Goal: Find specific page/section: Find specific page/section

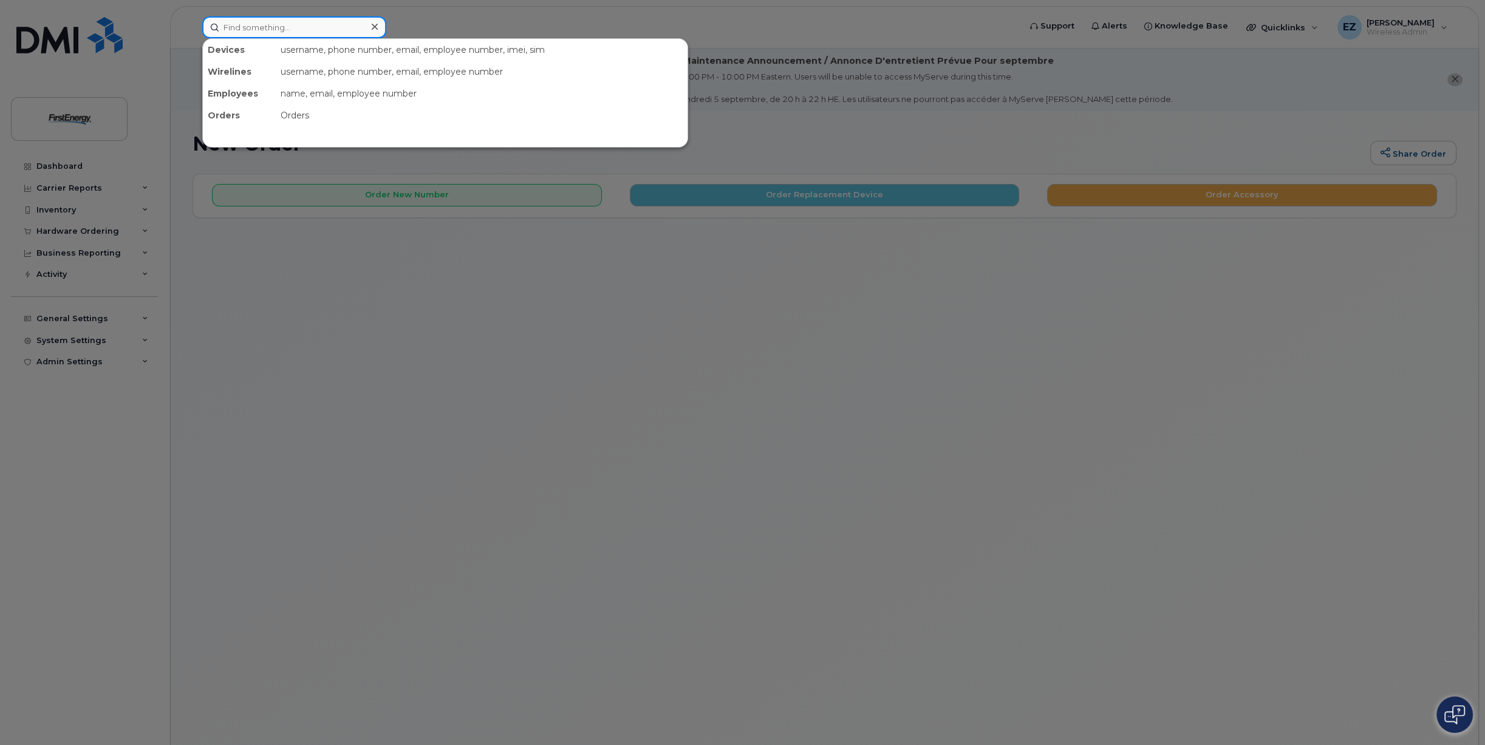
click at [318, 32] on input at bounding box center [294, 27] width 184 height 22
paste input "46985"
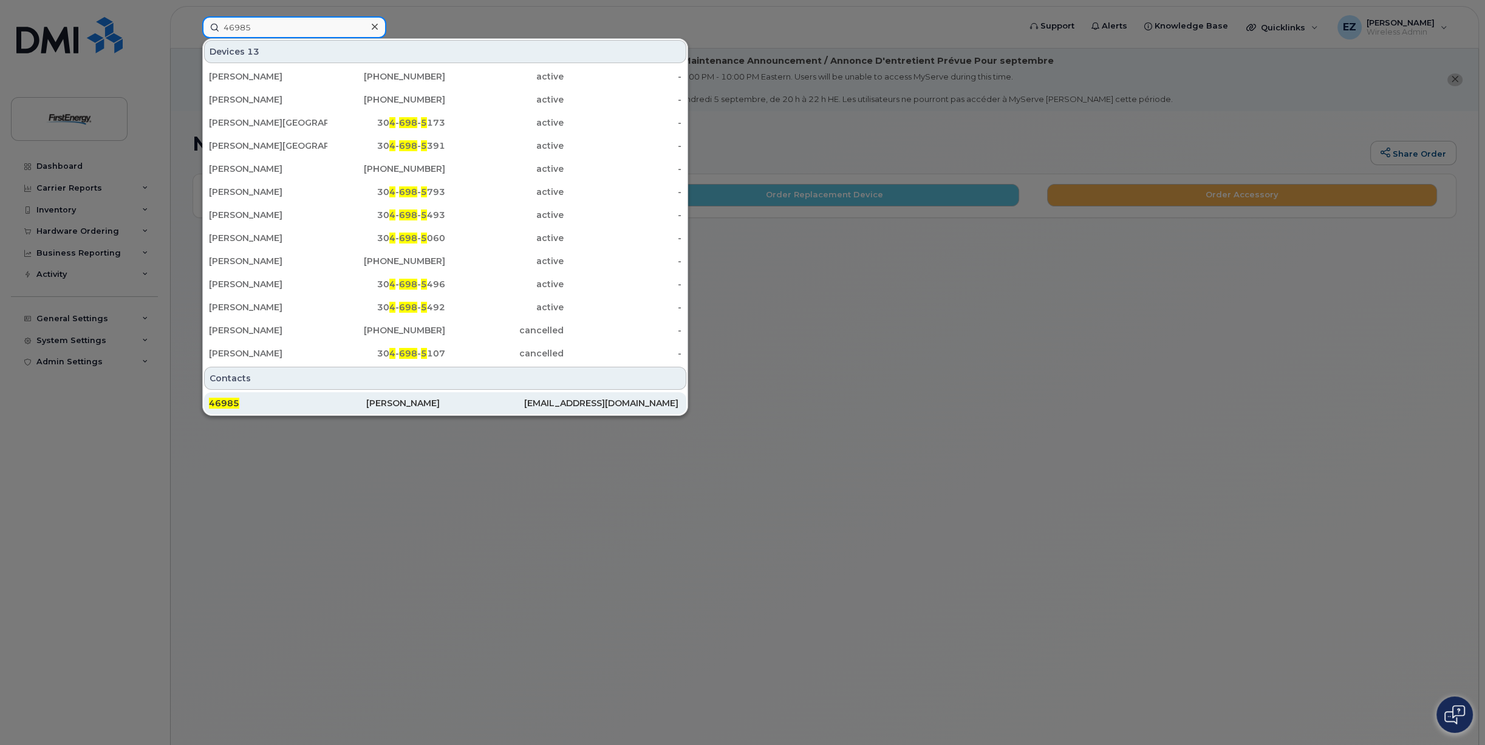
type input "46985"
click at [387, 402] on div "Ryan G Clegg" at bounding box center [444, 403] width 157 height 12
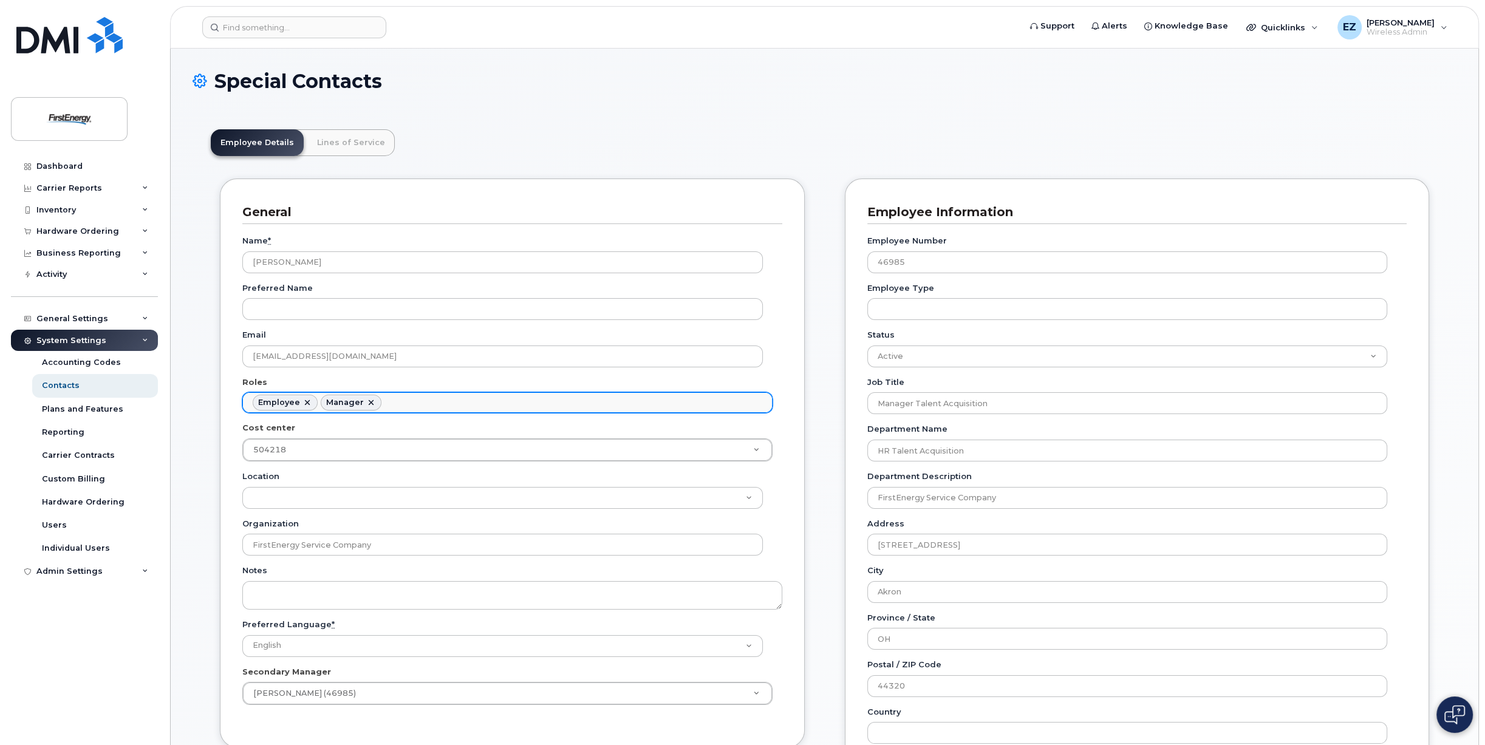
scroll to position [36, 0]
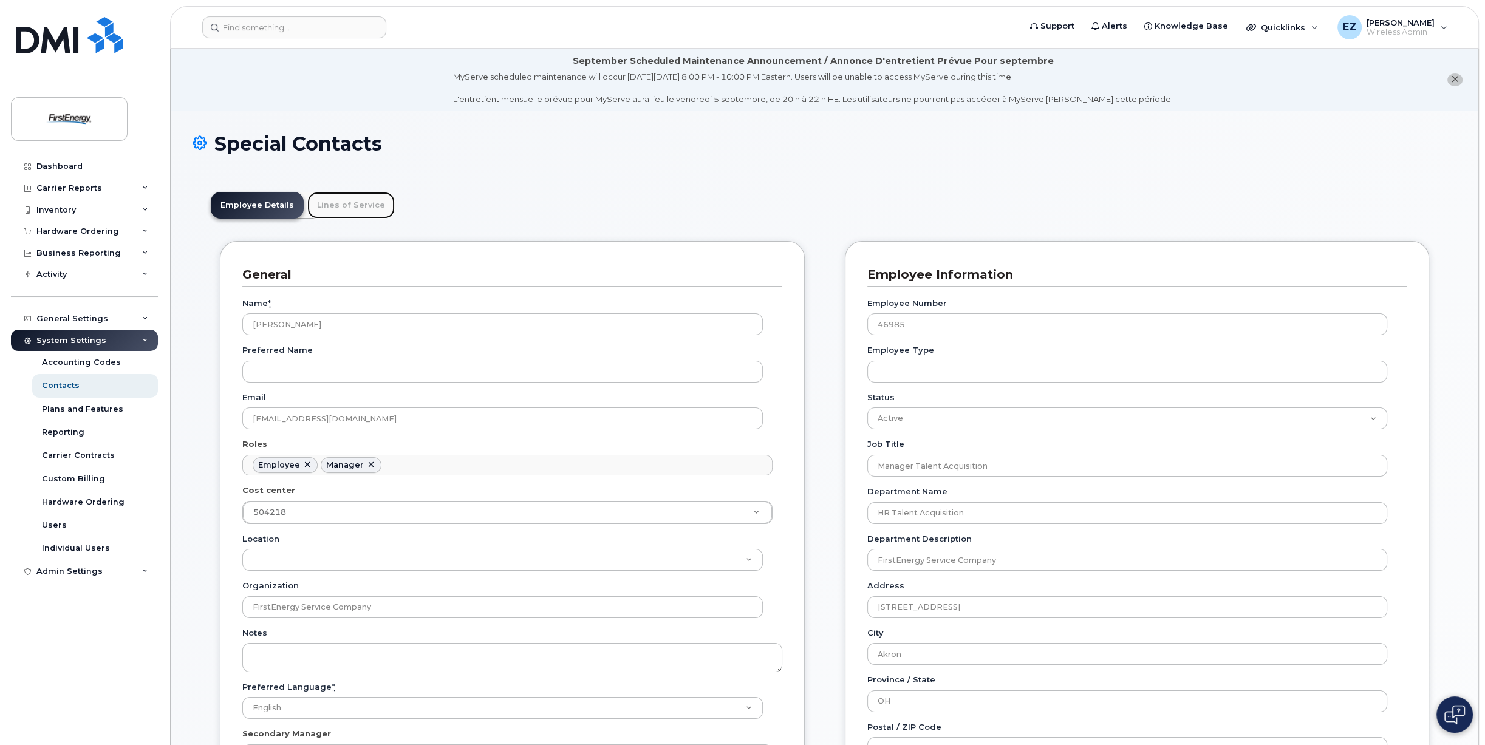
click at [347, 205] on link "Lines of Service" at bounding box center [350, 205] width 87 height 27
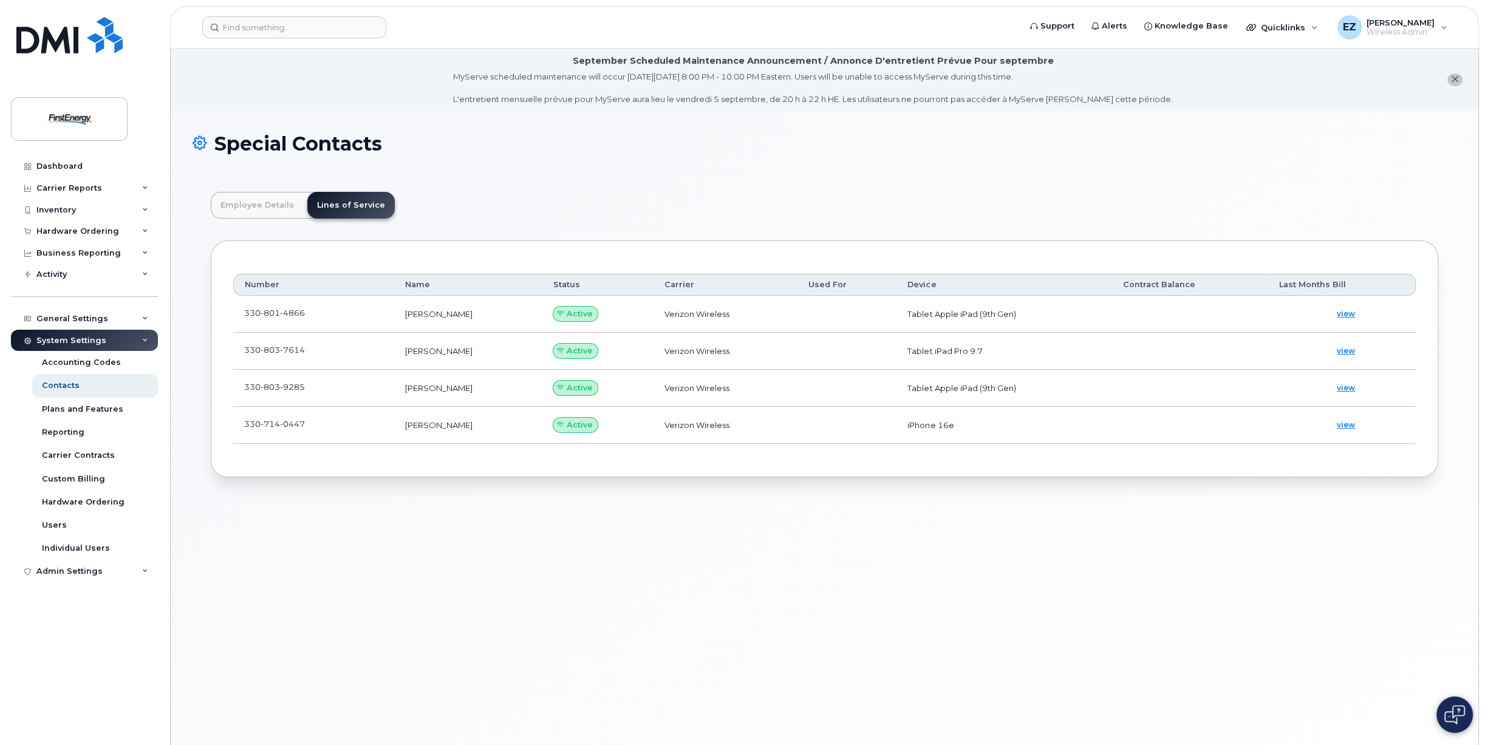
click at [397, 541] on div "Special Contacts Employee Details Lines of Service General Name * [PERSON_NAME]…" at bounding box center [825, 443] width 1308 height 664
click at [603, 643] on div "Special Contacts Employee Details Lines of Service General Name * Ryan G Clegg …" at bounding box center [825, 443] width 1308 height 664
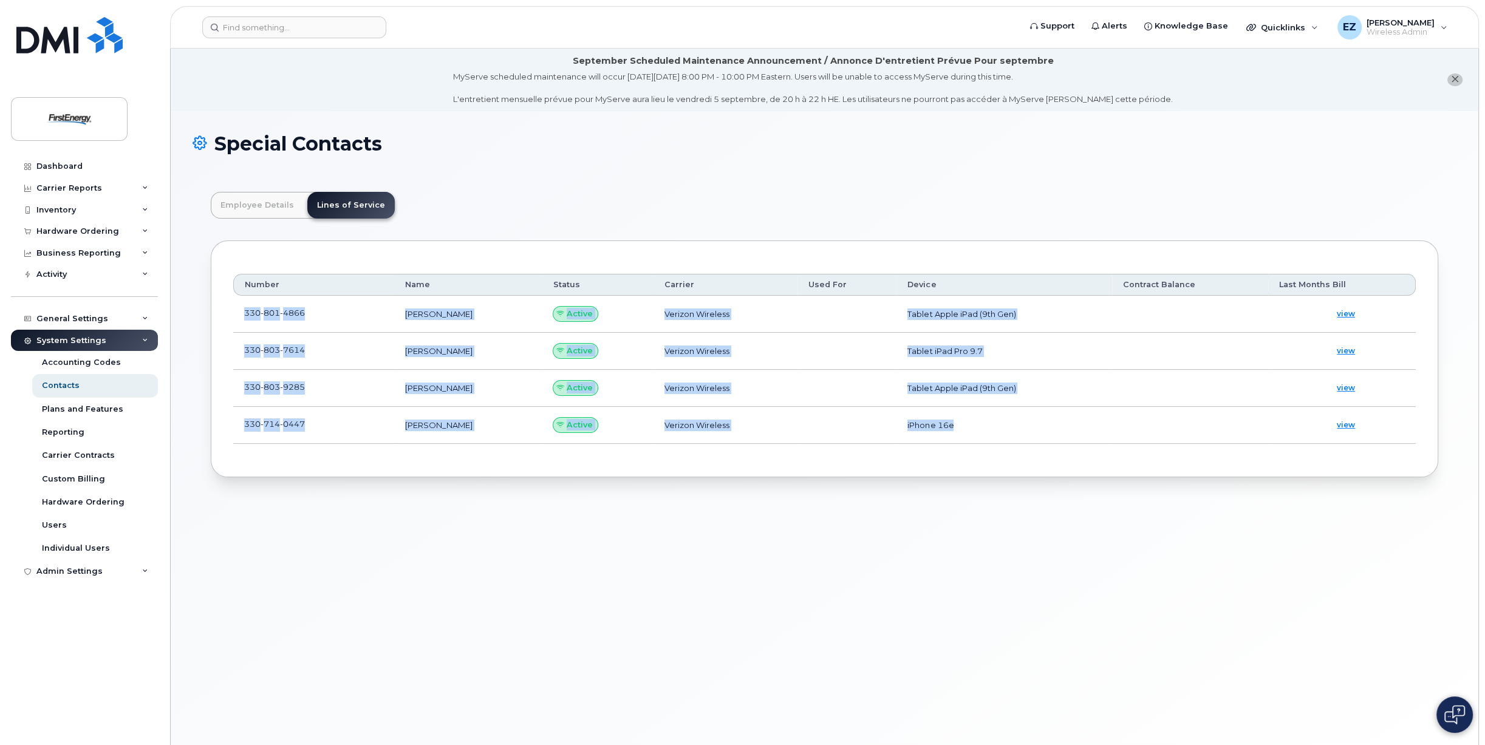
drag, startPoint x: 244, startPoint y: 312, endPoint x: 963, endPoint y: 431, distance: 728.4
click at [963, 431] on tbody "330 801 4866 RYAN G CLEGG Active Verizon Wireless Tablet Apple iPad (9th Gen) v…" at bounding box center [824, 370] width 1183 height 148
copy tbody "330 801 4866 RYAN G CLEGG Active Verizon Wireless Tablet Apple iPad (9th Gen) v…"
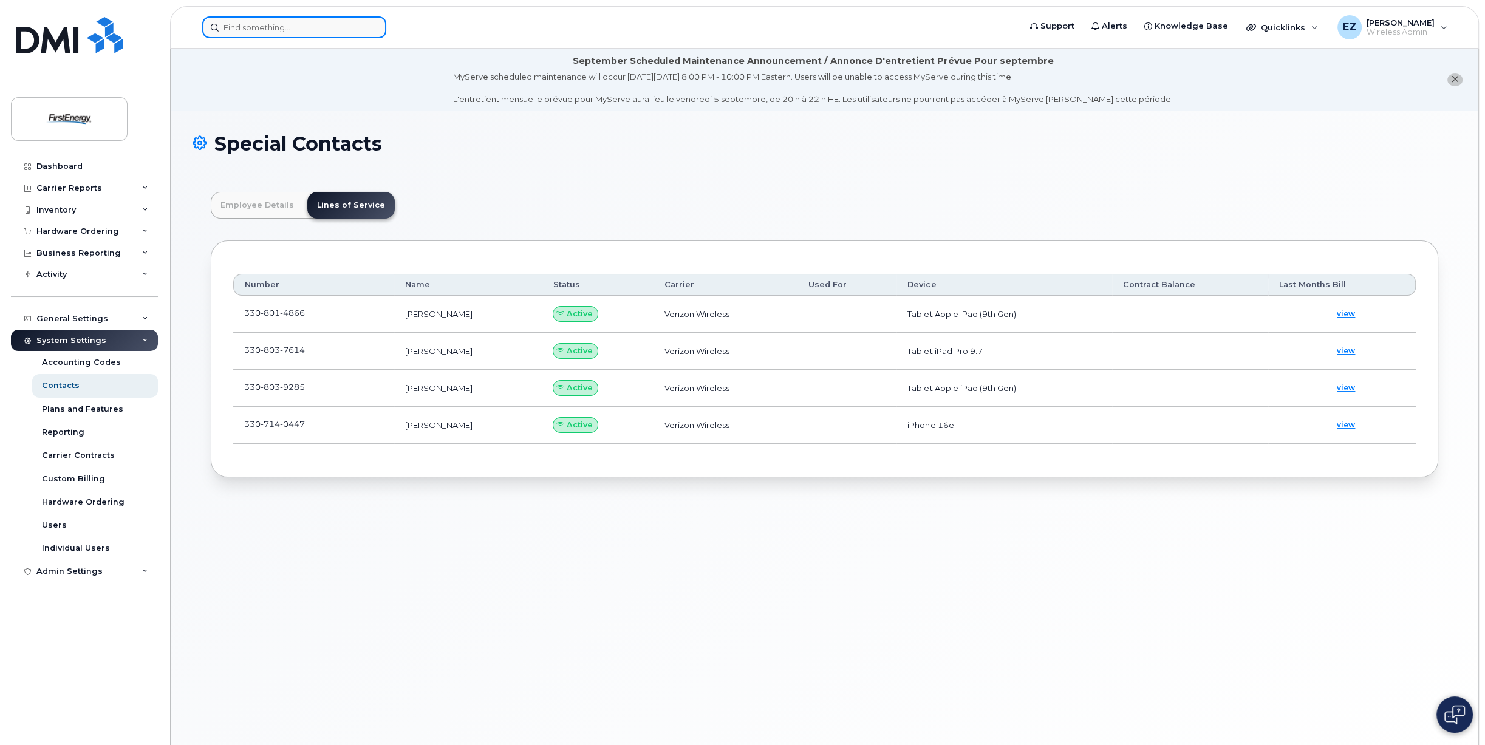
click at [275, 30] on input at bounding box center [294, 27] width 184 height 22
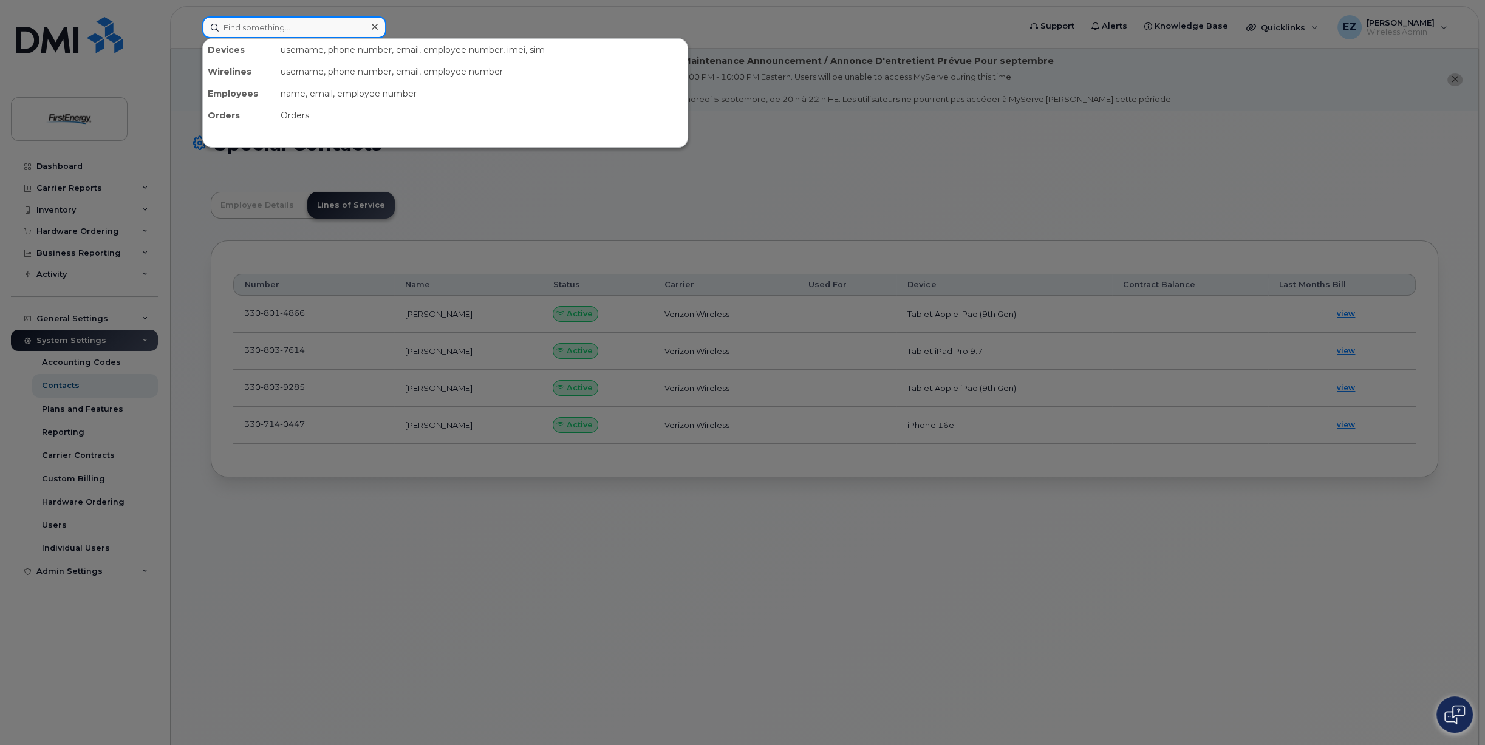
paste input "42273"
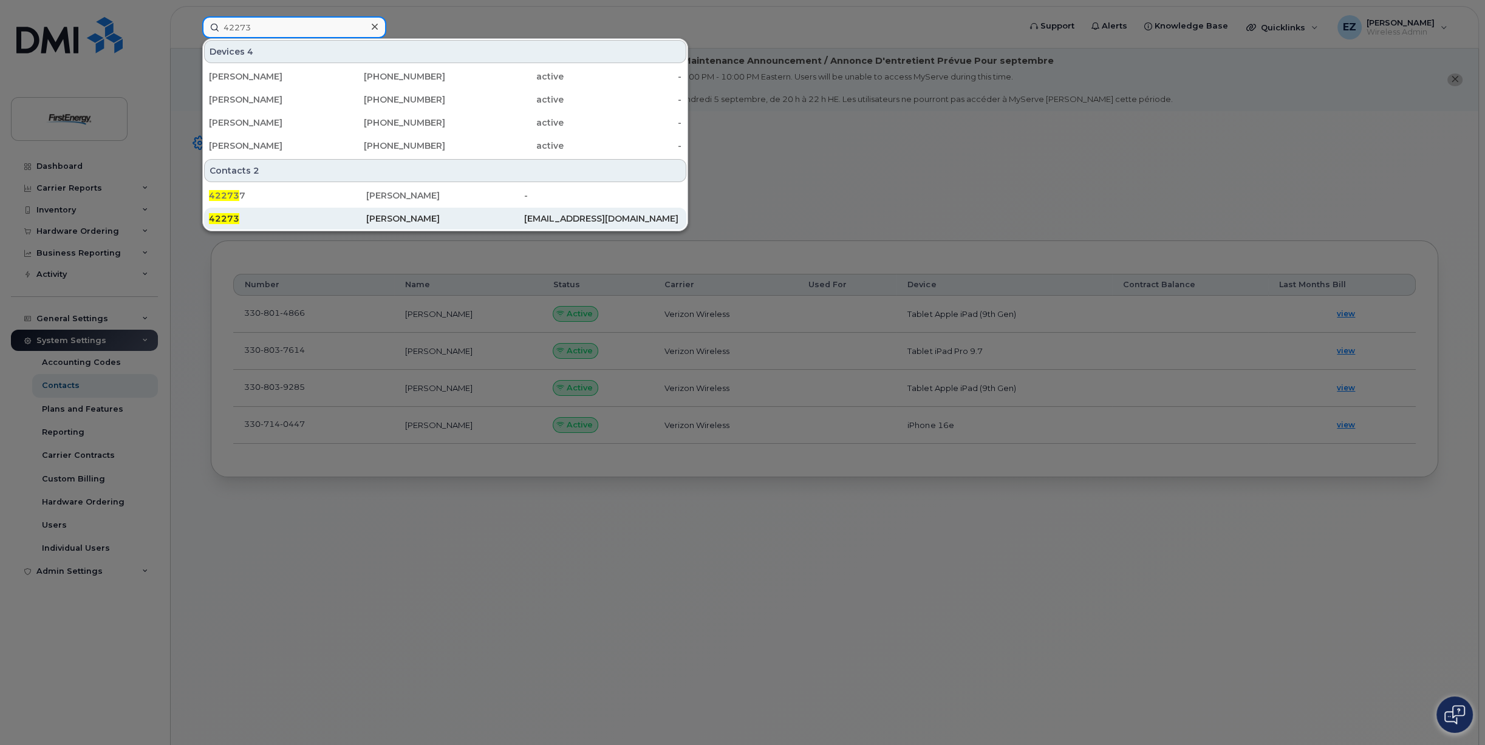
type input "42273"
click at [328, 220] on div "42273" at bounding box center [287, 219] width 157 height 12
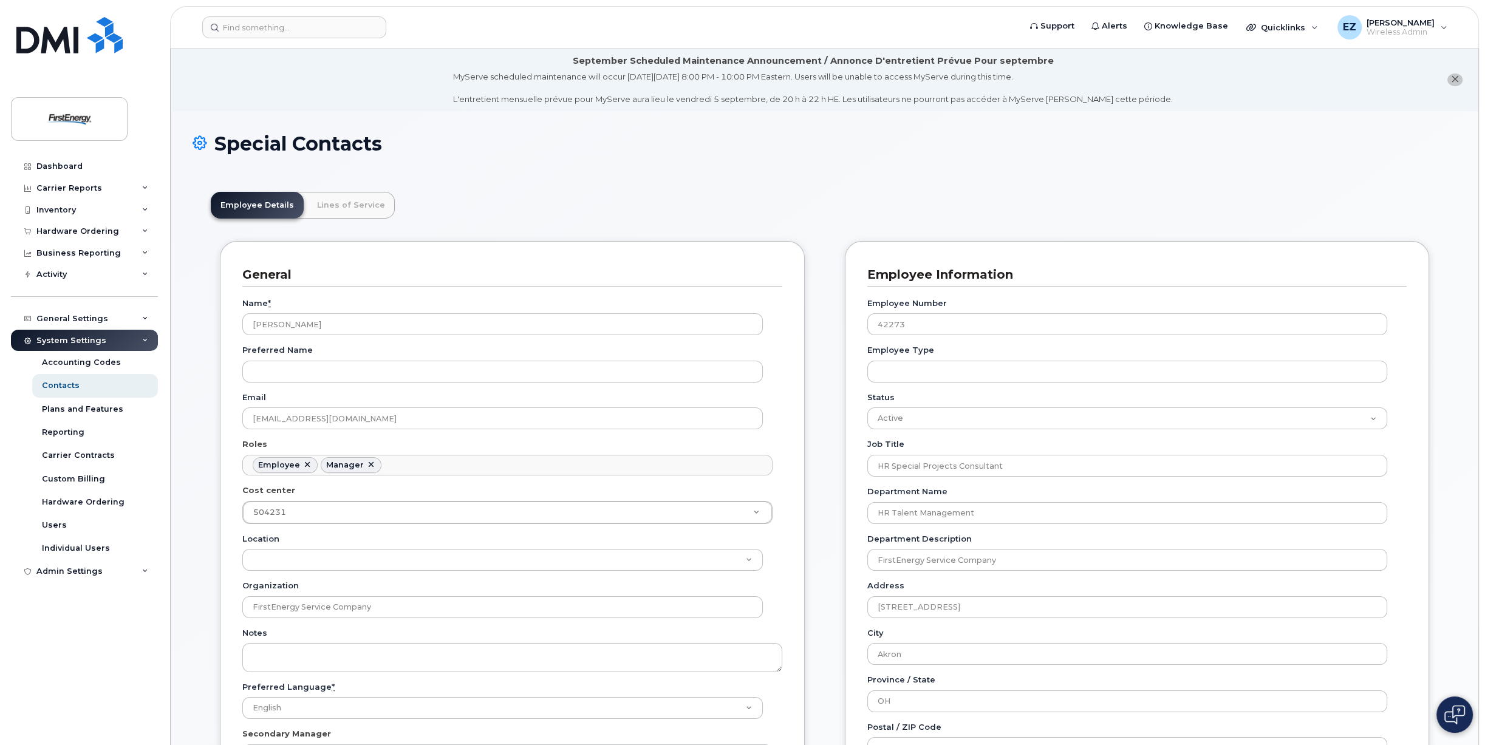
scroll to position [36, 0]
click at [341, 199] on link "Lines of Service" at bounding box center [350, 205] width 87 height 27
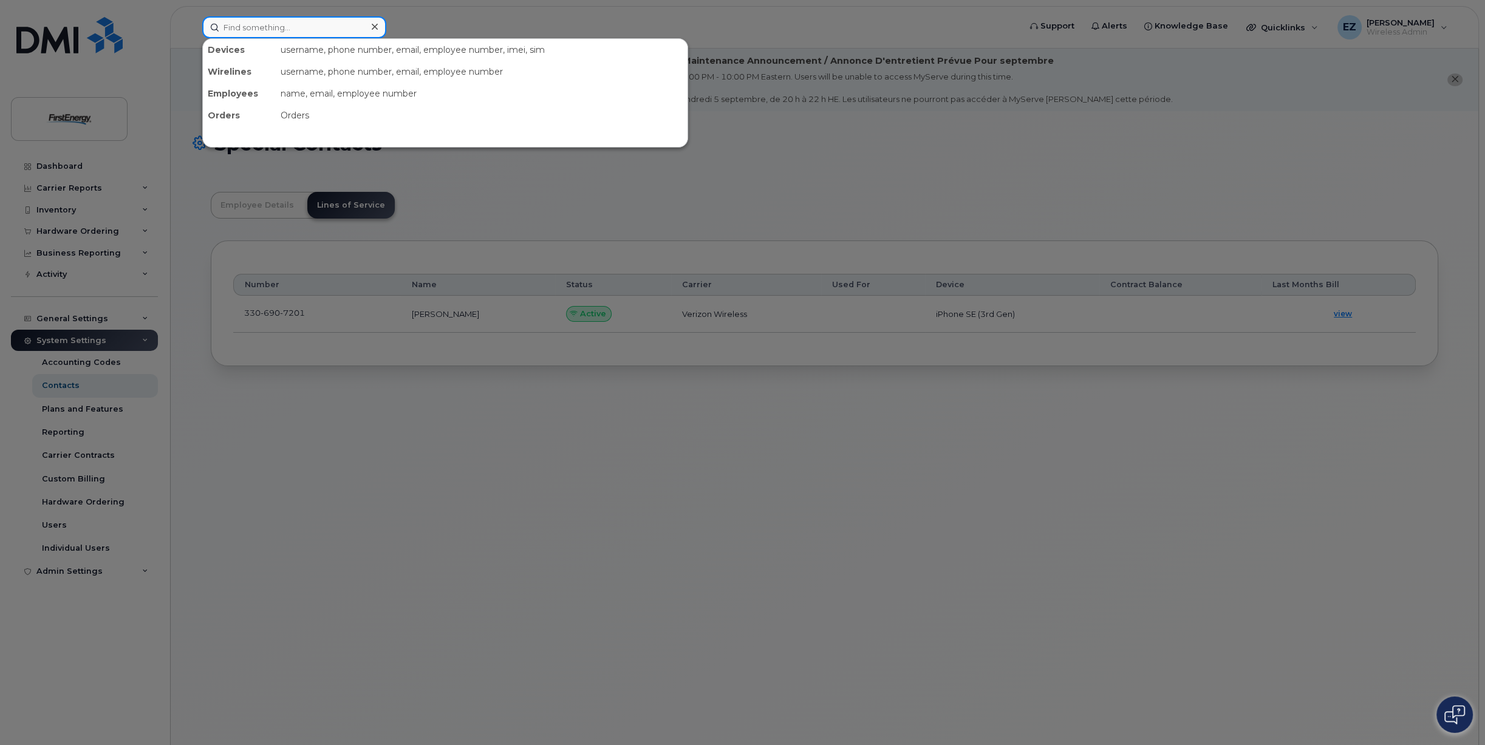
click at [287, 29] on input at bounding box center [294, 27] width 184 height 22
paste input "47017"
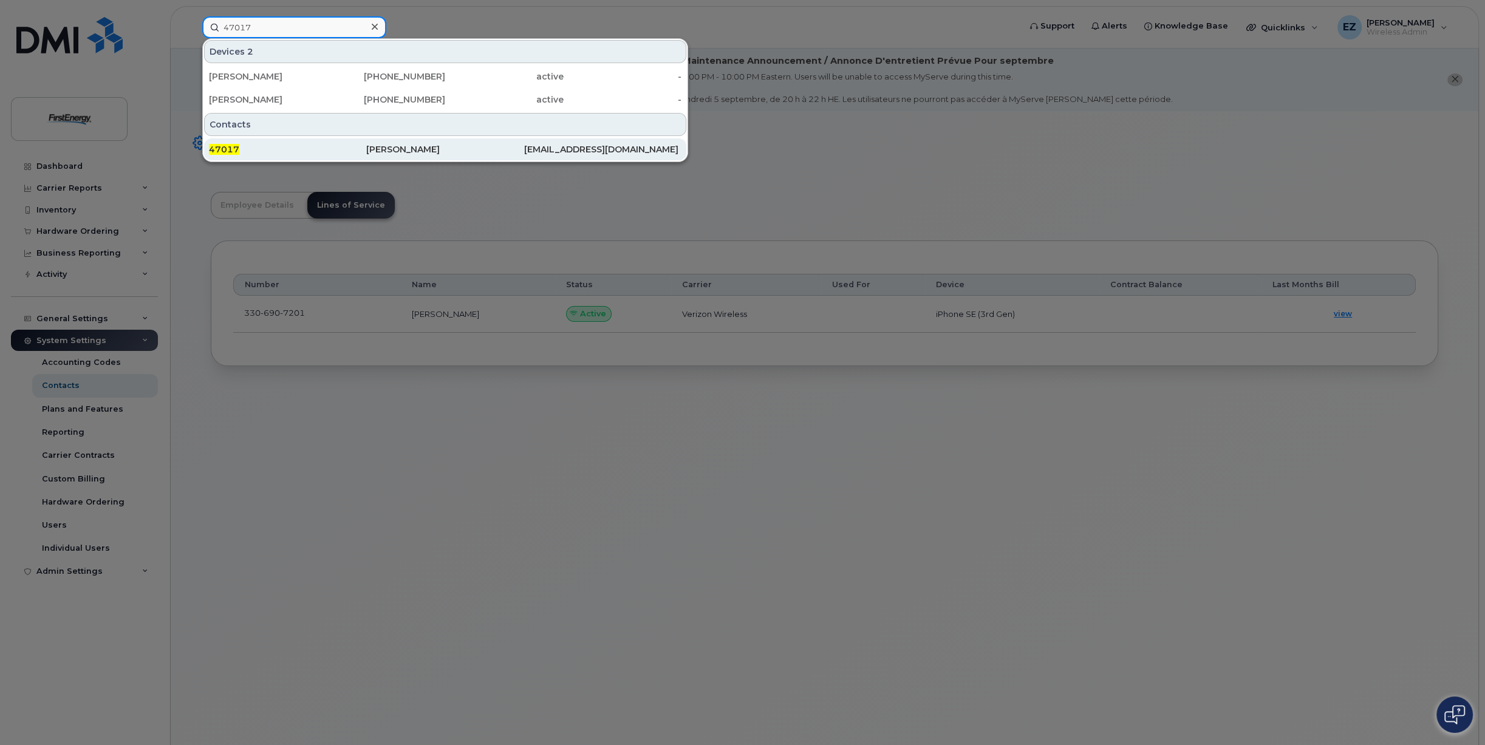
type input "47017"
click at [260, 151] on div "47017" at bounding box center [287, 149] width 157 height 12
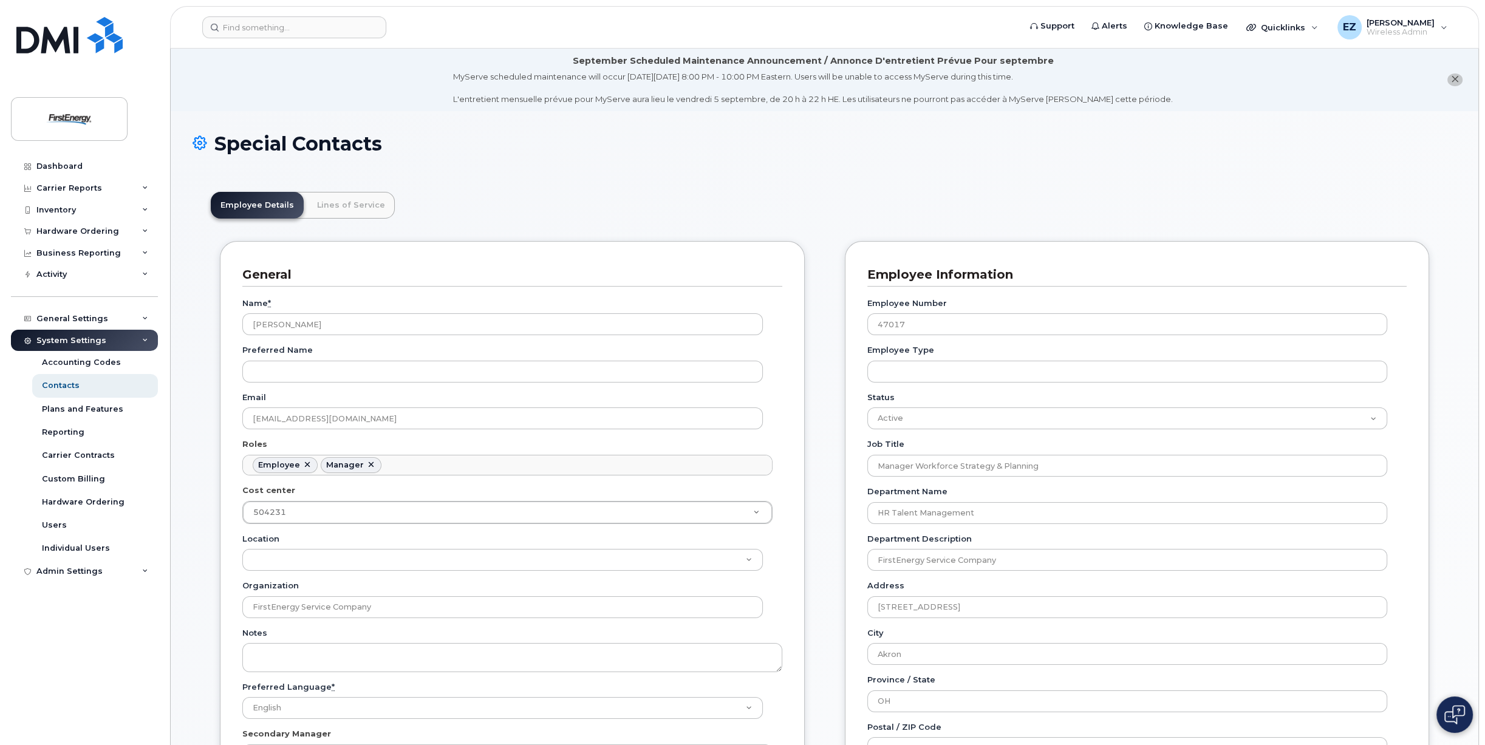
scroll to position [36, 0]
click at [346, 208] on link "Lines of Service" at bounding box center [350, 205] width 87 height 27
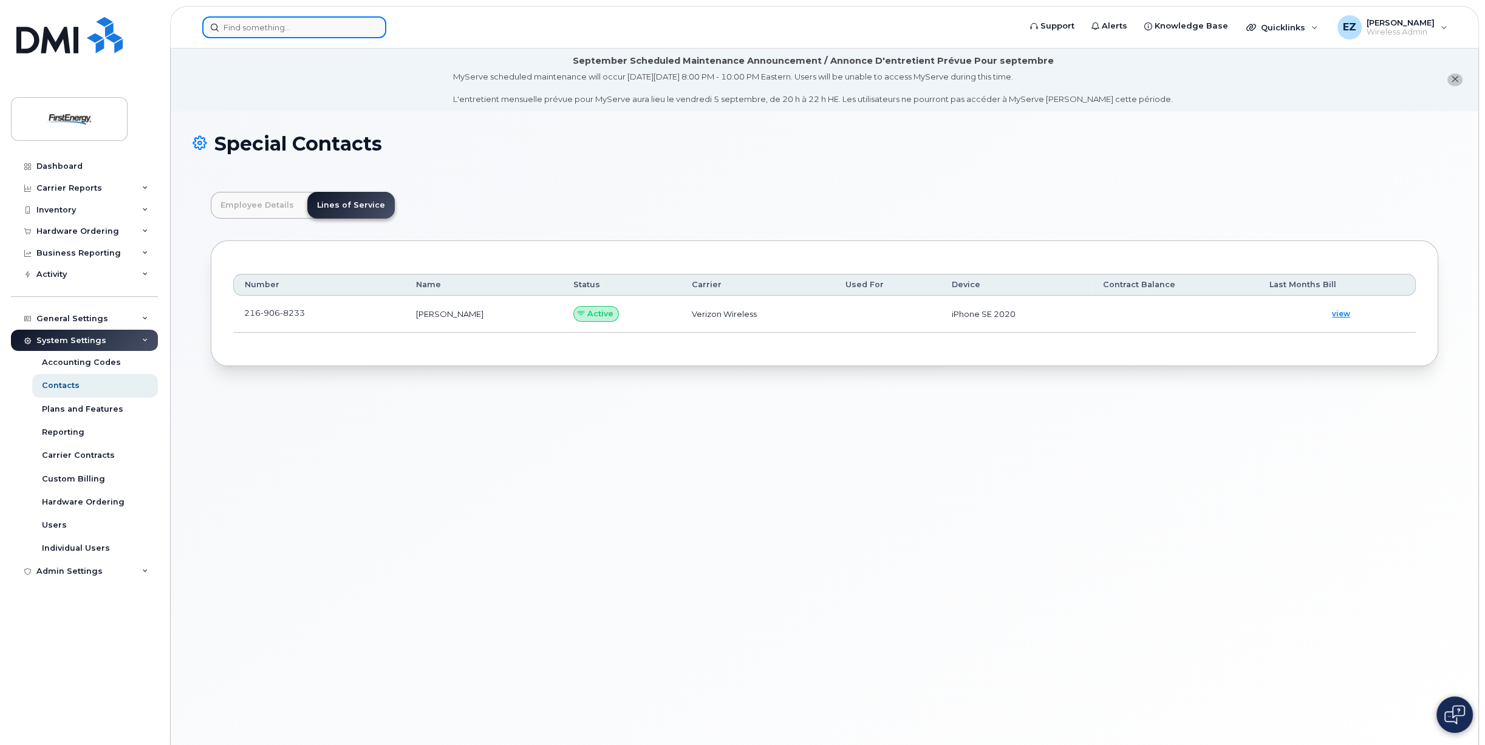
click at [253, 30] on input at bounding box center [294, 27] width 184 height 22
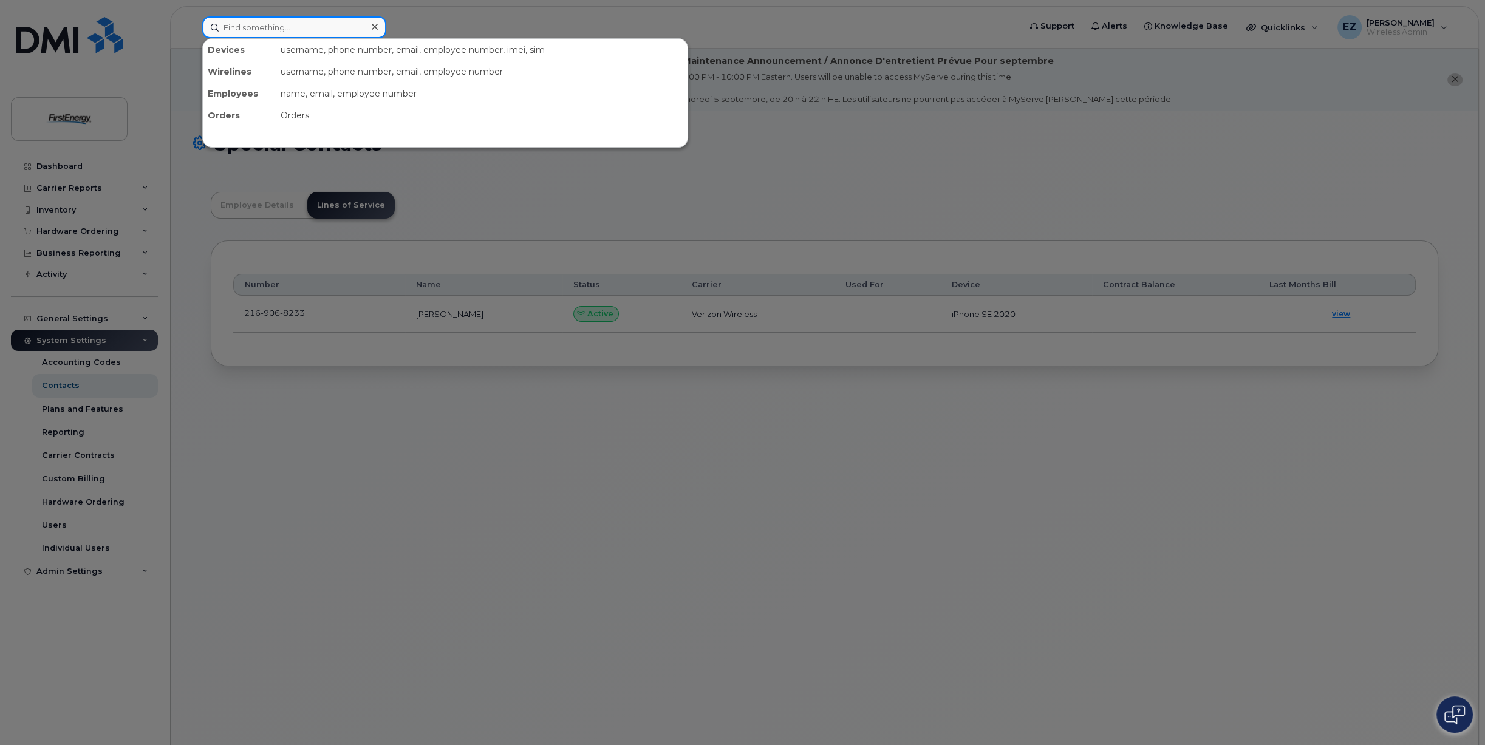
paste input "44651"
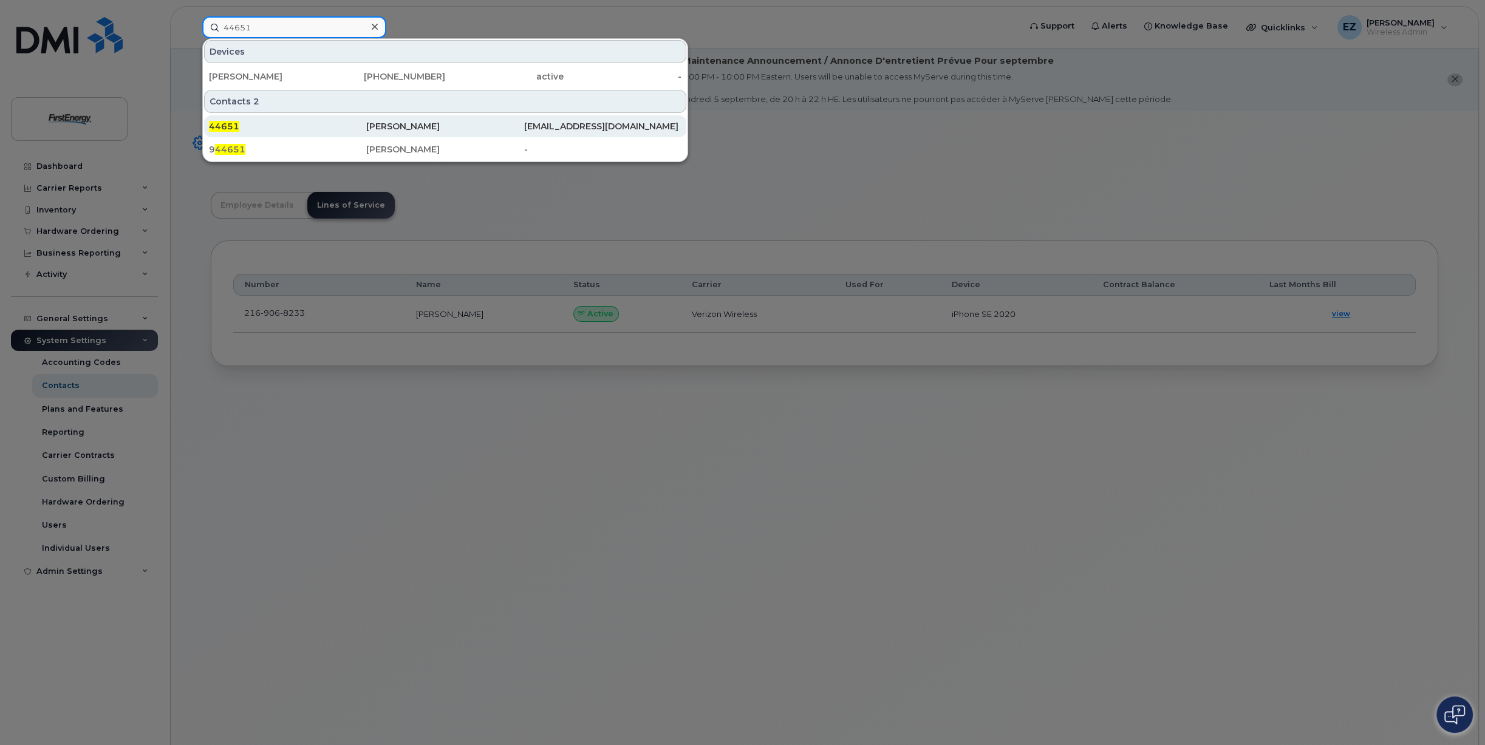
type input "44651"
click at [284, 123] on div "44651" at bounding box center [287, 126] width 157 height 12
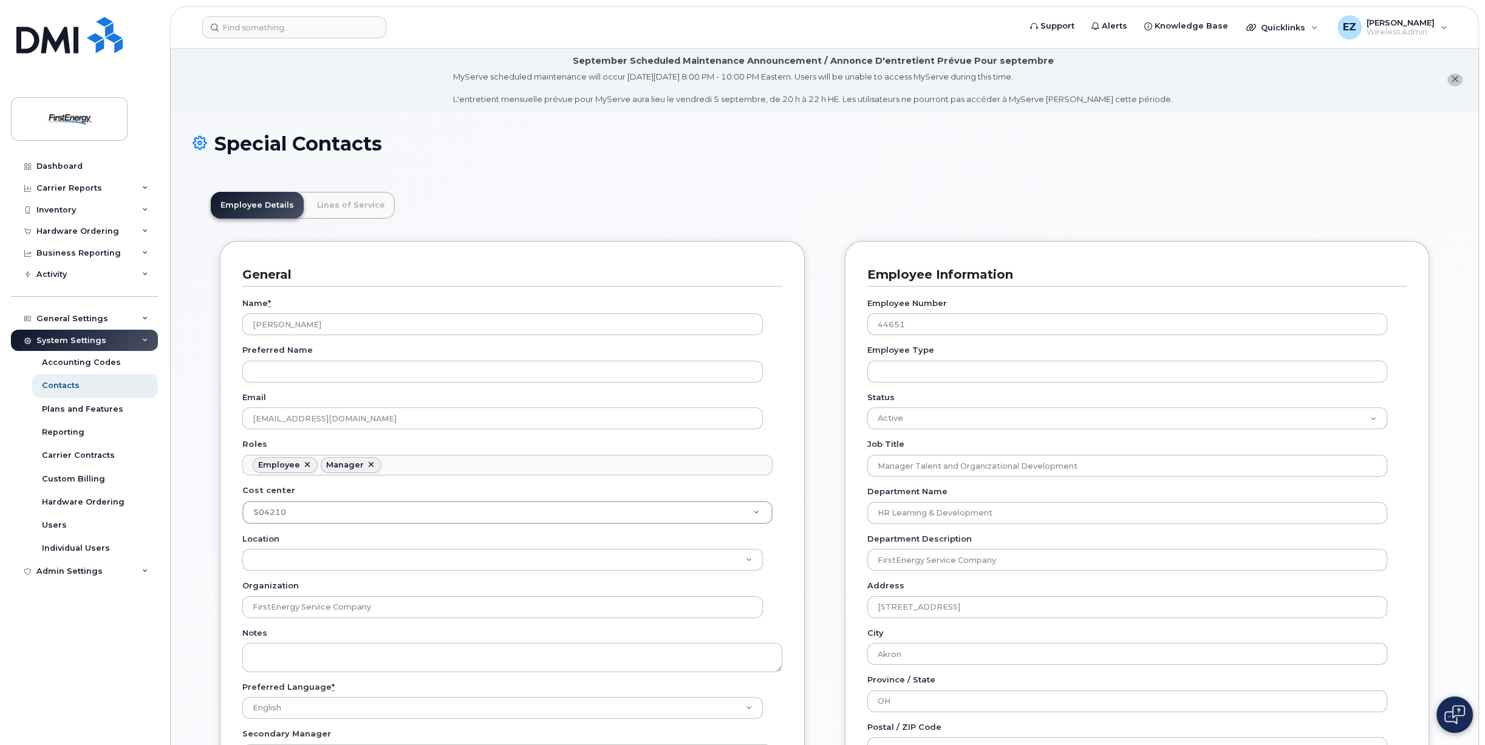
scroll to position [36, 0]
click at [344, 204] on link "Lines of Service" at bounding box center [350, 205] width 87 height 27
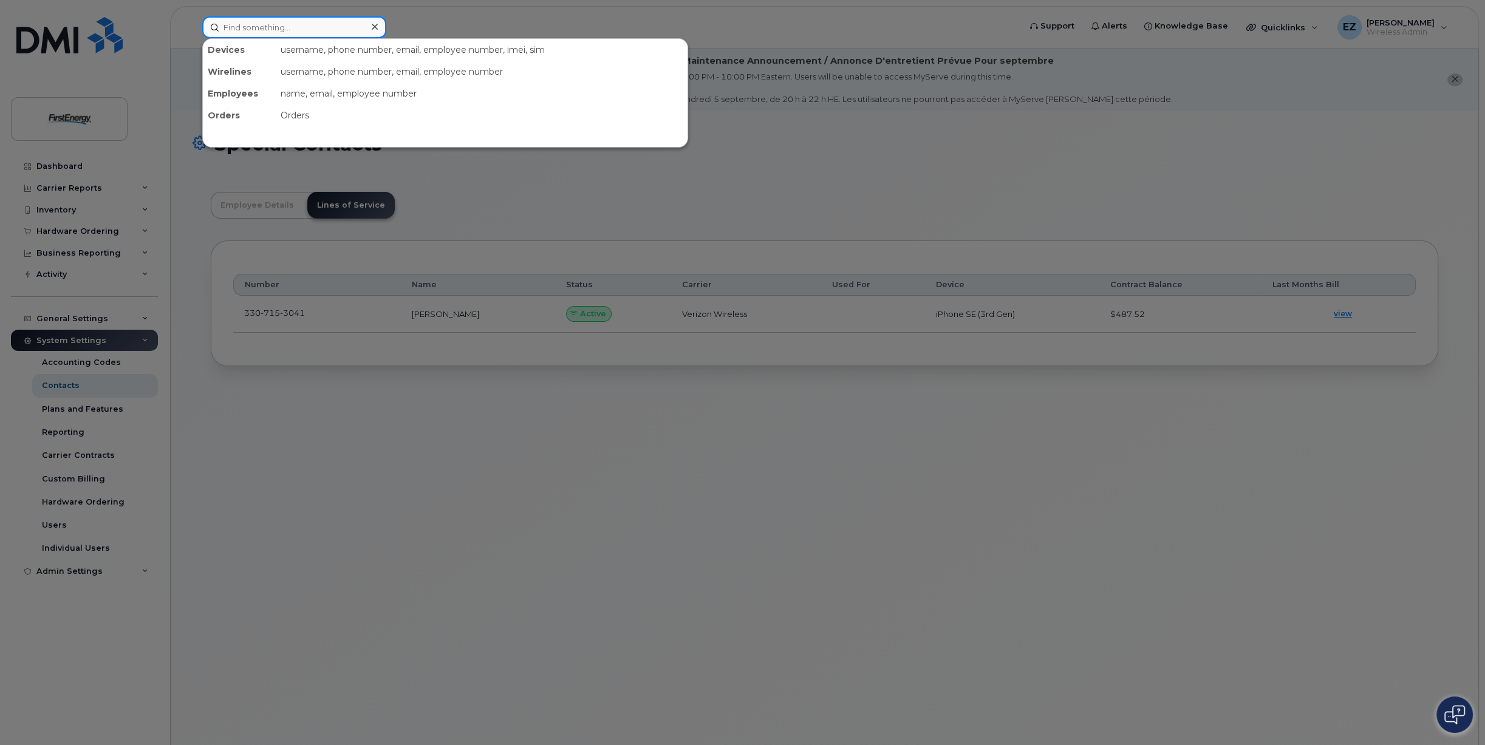
click at [326, 28] on input at bounding box center [294, 27] width 184 height 22
paste input "52969"
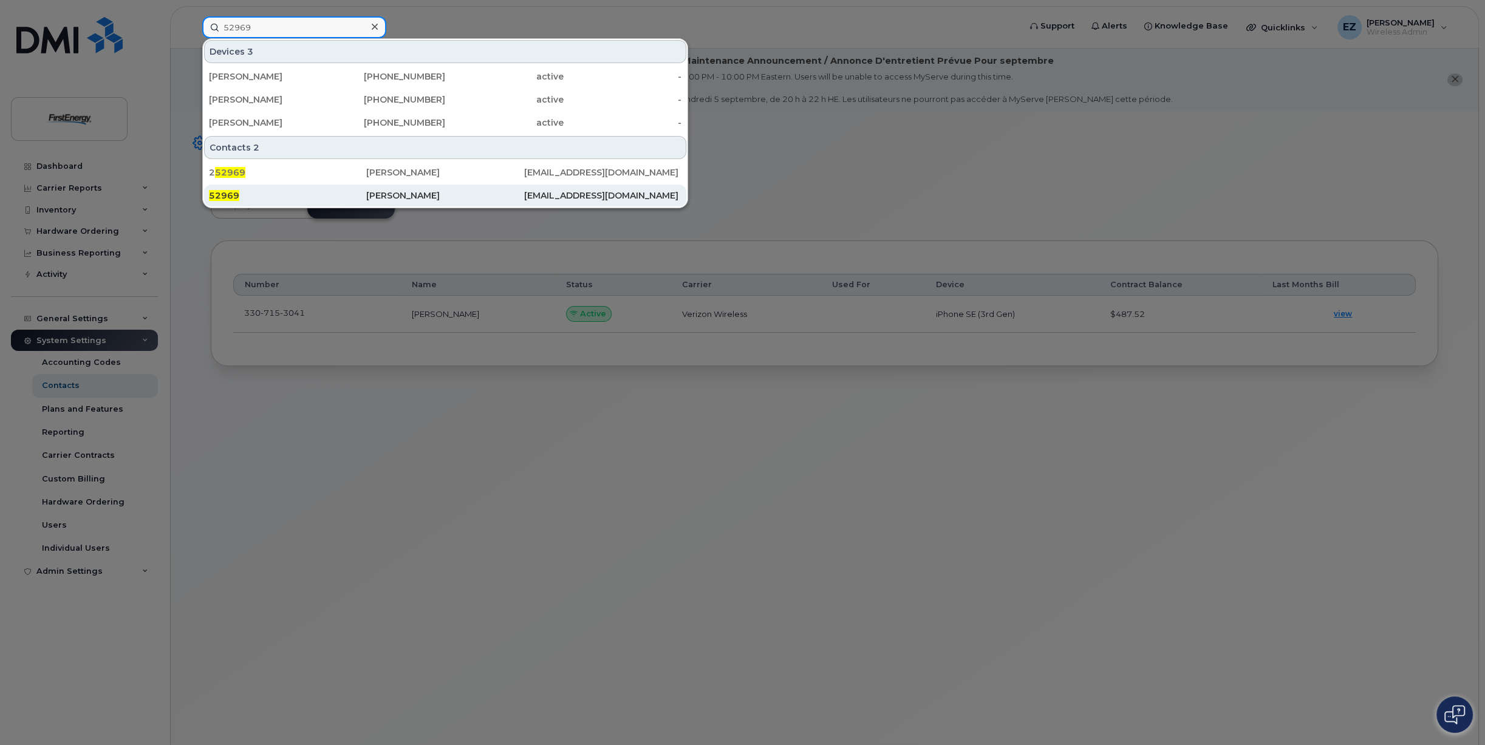
type input "52969"
click at [349, 190] on div "52969" at bounding box center [287, 196] width 157 height 12
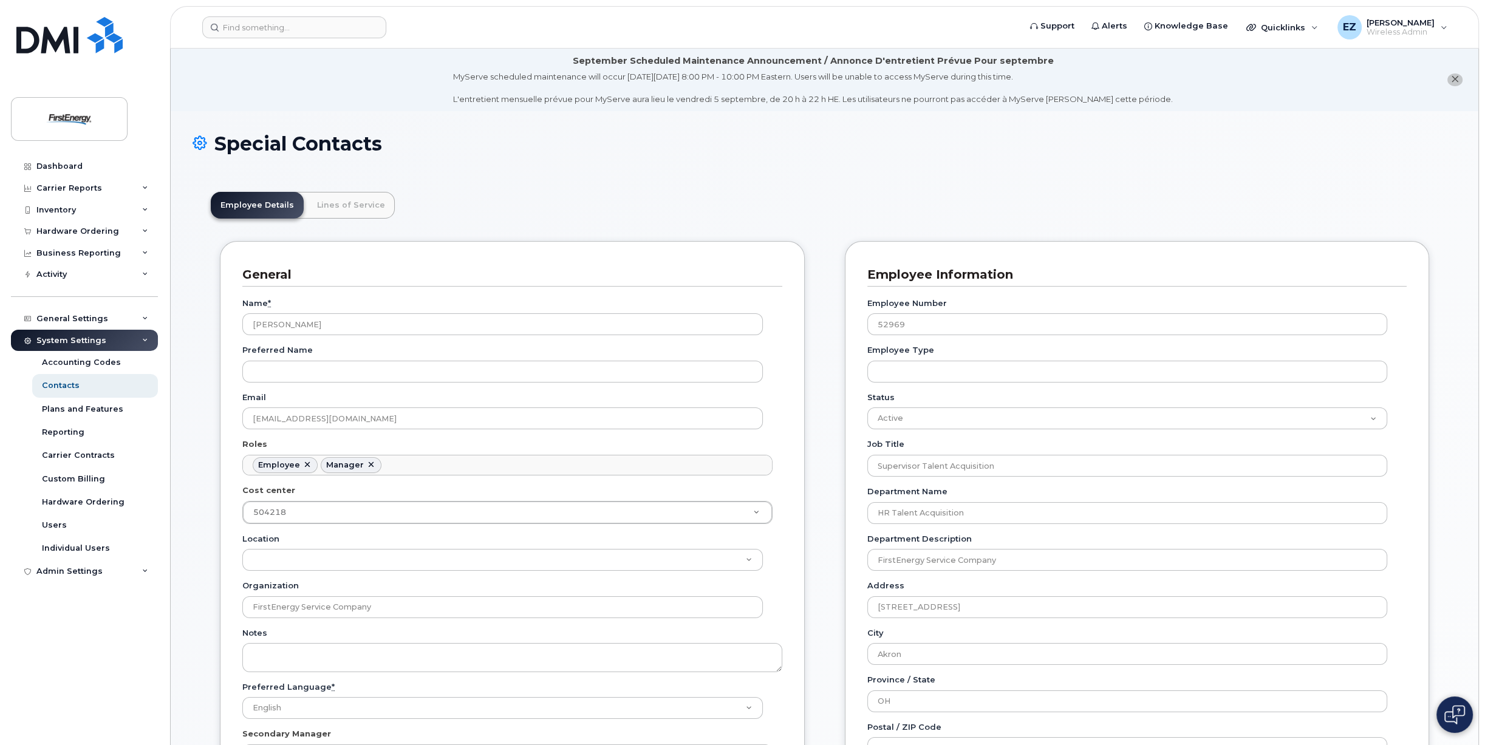
scroll to position [36, 0]
click at [339, 202] on link "Lines of Service" at bounding box center [350, 205] width 87 height 27
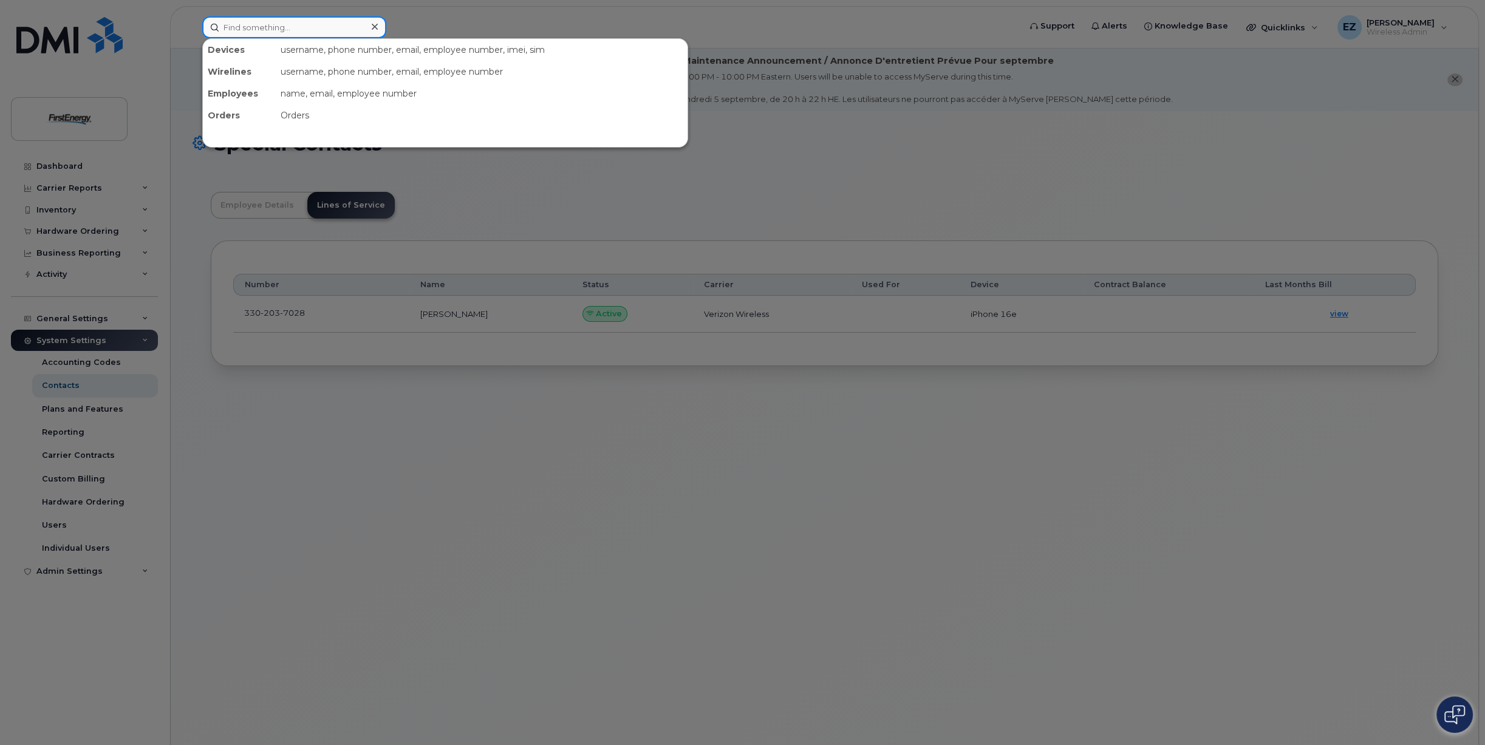
click at [259, 27] on input at bounding box center [294, 27] width 184 height 22
paste input "51499"
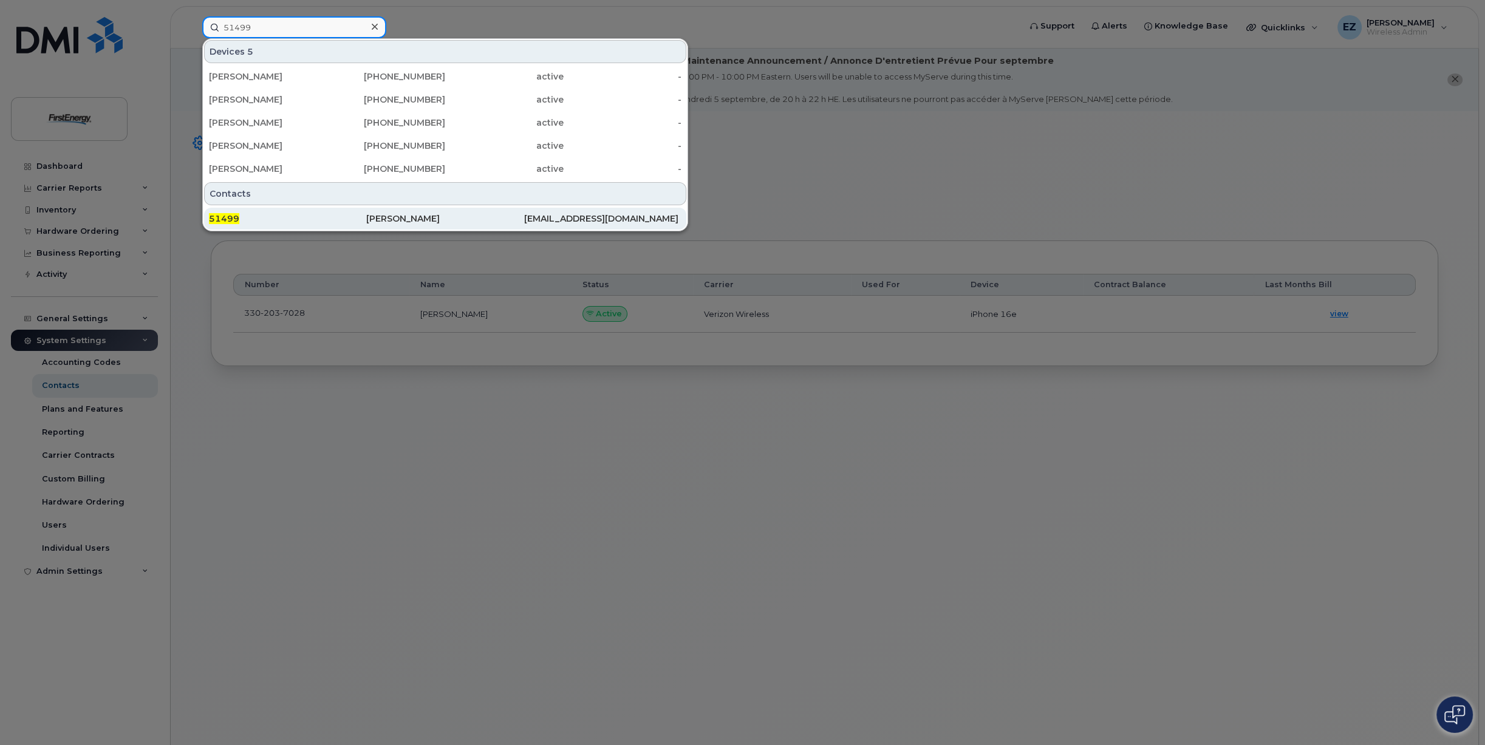
type input "51499"
click at [446, 216] on div "Ted H McQuain" at bounding box center [444, 219] width 157 height 12
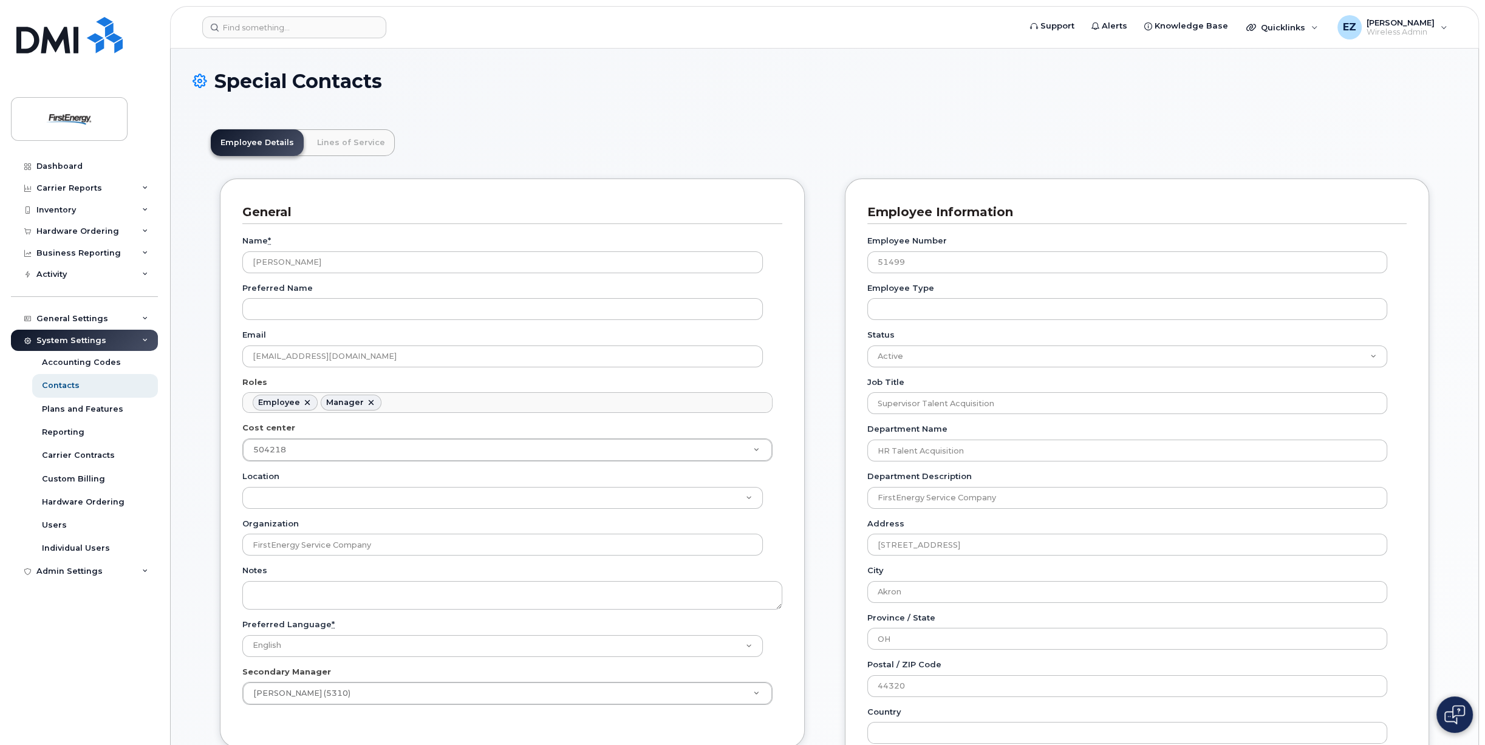
scroll to position [36, 0]
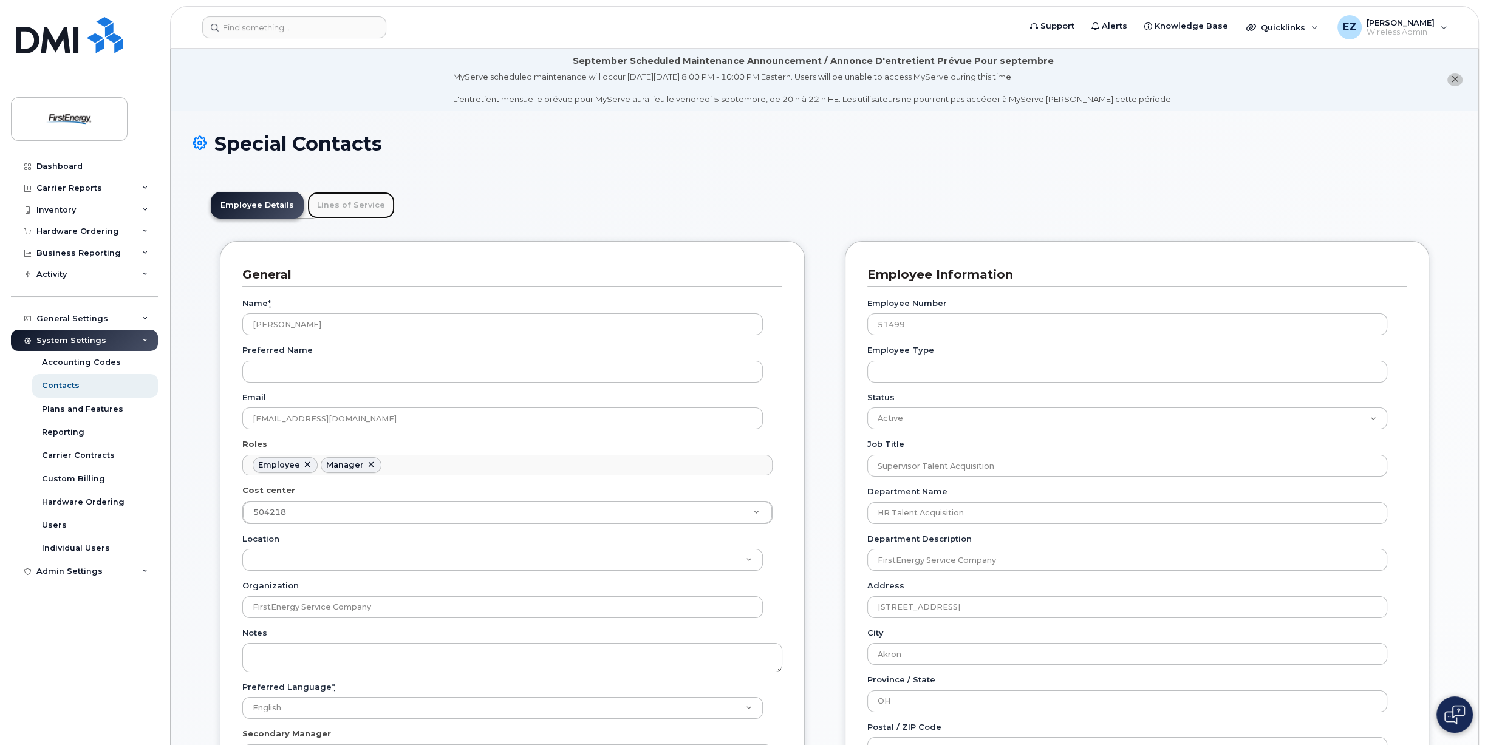
click at [340, 204] on link "Lines of Service" at bounding box center [350, 205] width 87 height 27
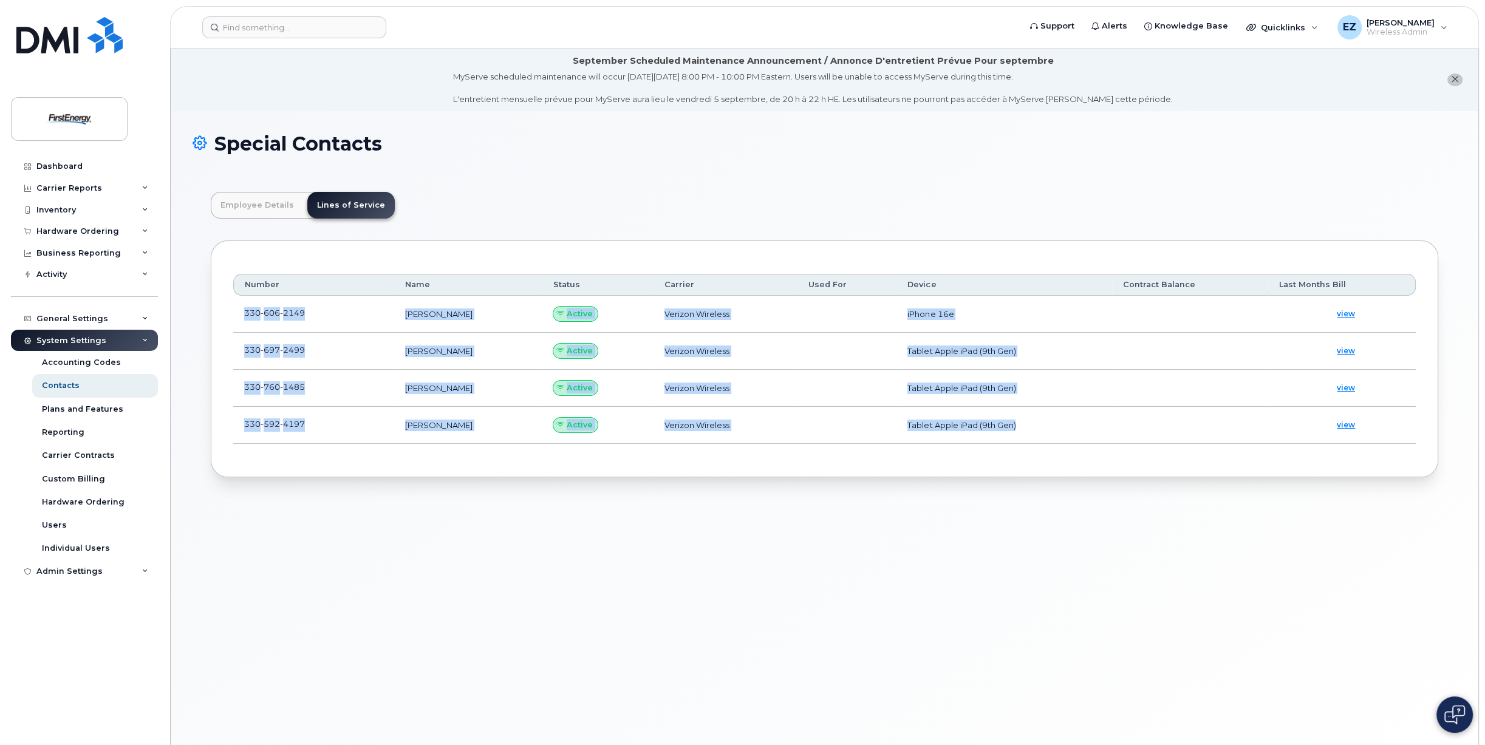
drag, startPoint x: 239, startPoint y: 309, endPoint x: 1101, endPoint y: 423, distance: 870.1
click at [1101, 423] on tbody "330 606 2149 Ted H McQuain Active Verizon Wireless iPhone 16e view 330 697 2499…" at bounding box center [824, 370] width 1183 height 148
copy tbody "330 606 2149 Ted H McQuain Active Verizon Wireless iPhone 16e view 330 697 2499…"
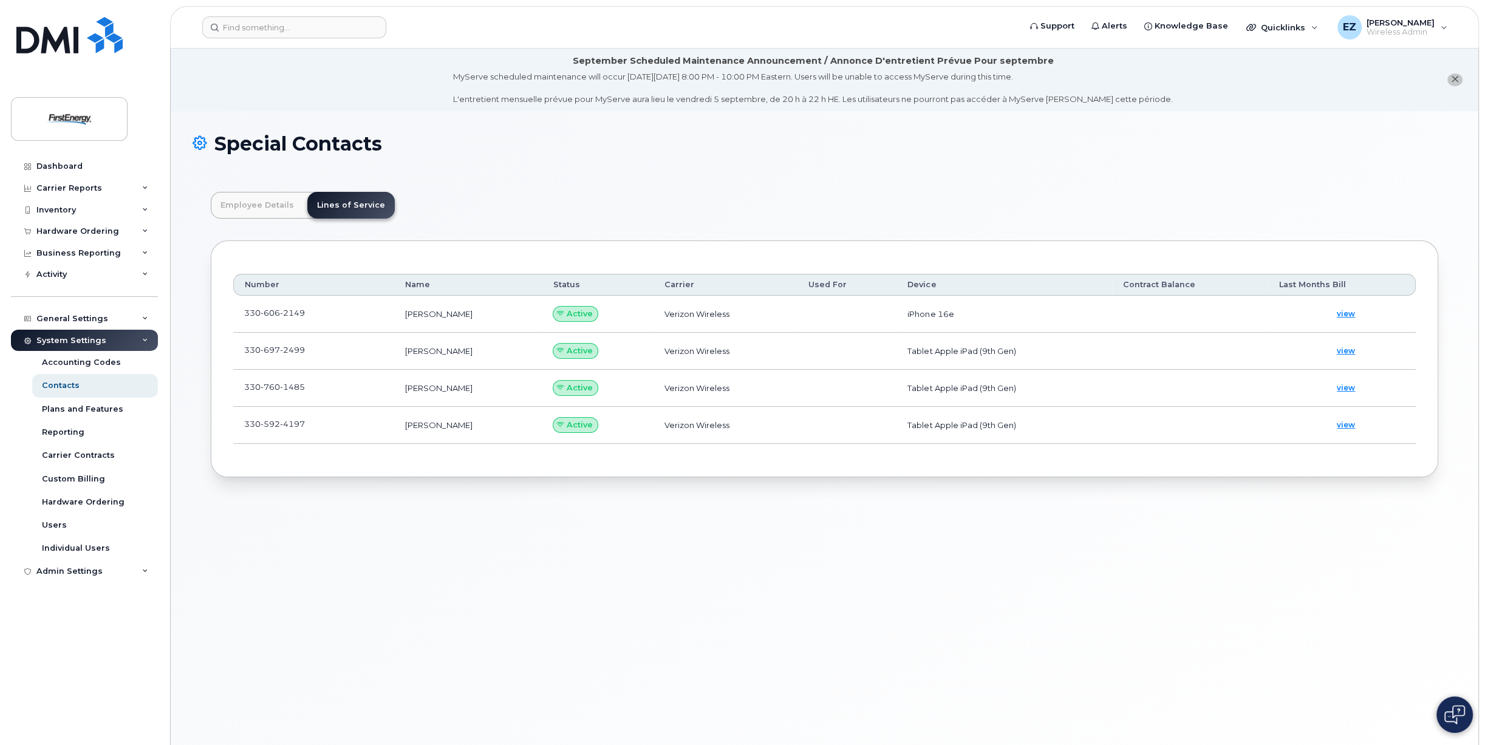
click at [423, 503] on div "Special Contacts Employee Details Lines of Service General Name * Ted H McQuain…" at bounding box center [825, 443] width 1308 height 664
click at [357, 354] on td "330 697 2499" at bounding box center [313, 351] width 161 height 37
click at [310, 351] on span at bounding box center [315, 353] width 10 height 10
